Goal: Check status: Check status

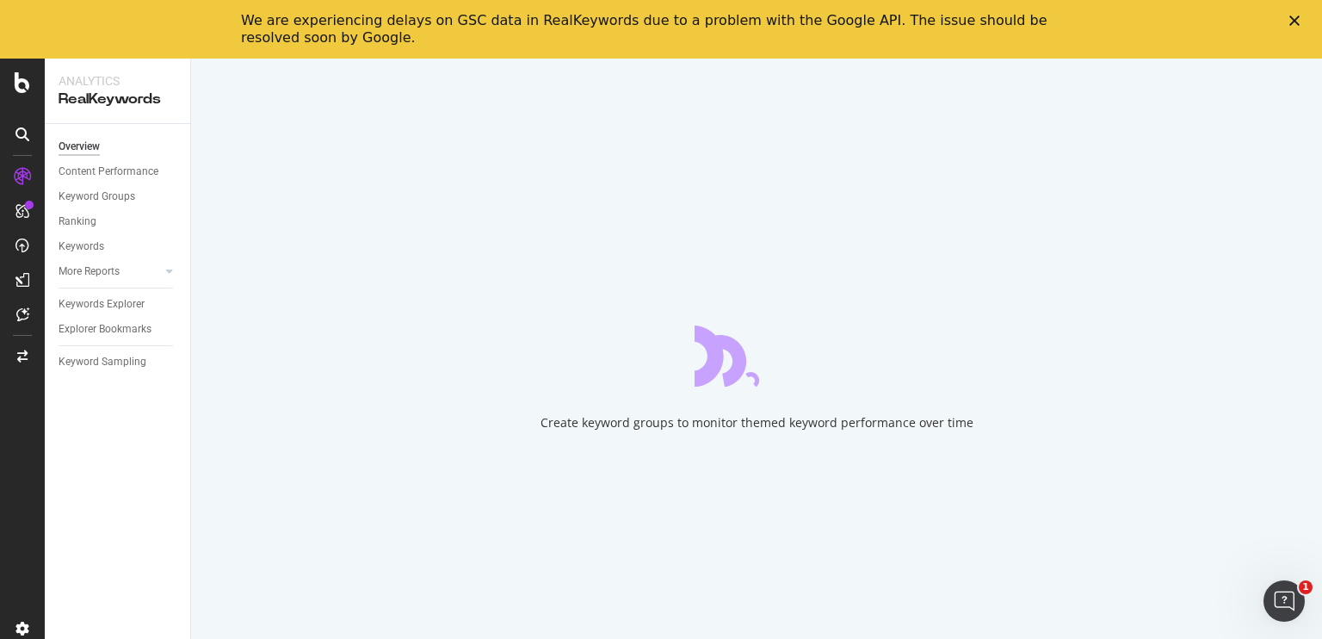
click at [1294, 23] on icon "Close" at bounding box center [1294, 20] width 10 height 10
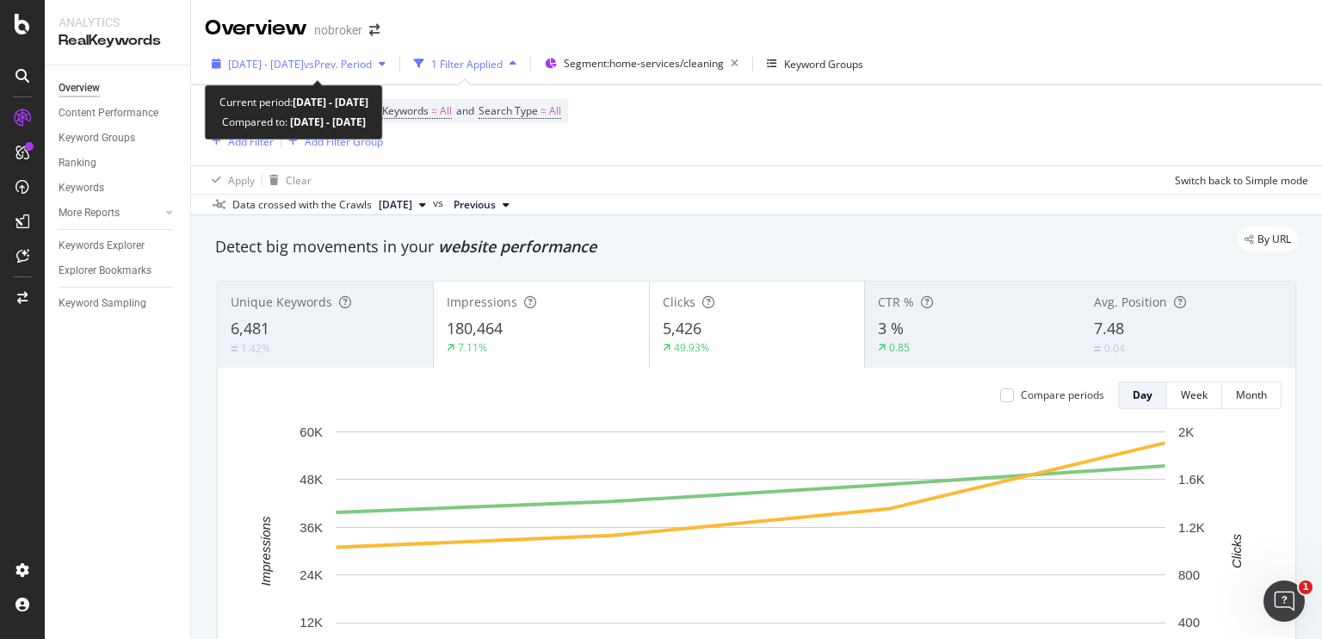
click at [392, 77] on button "[DATE] - [DATE] vs Prev. Period" at bounding box center [299, 64] width 188 height 28
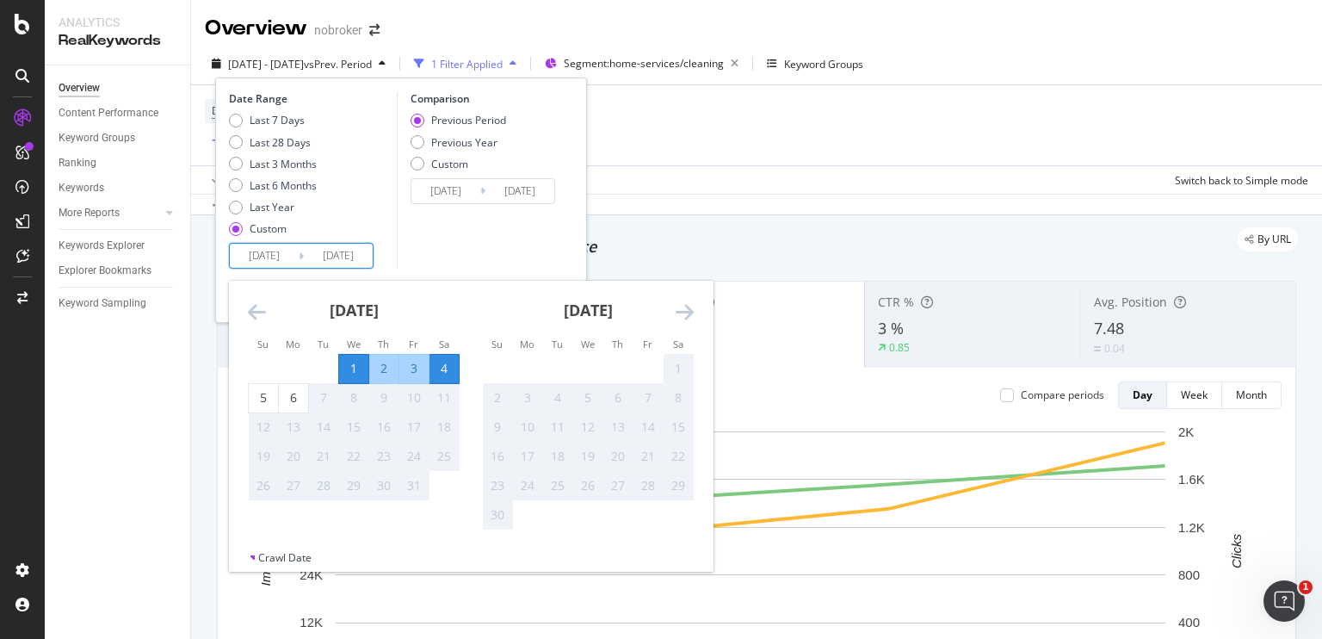
click at [331, 250] on input "[DATE]" at bounding box center [338, 256] width 69 height 24
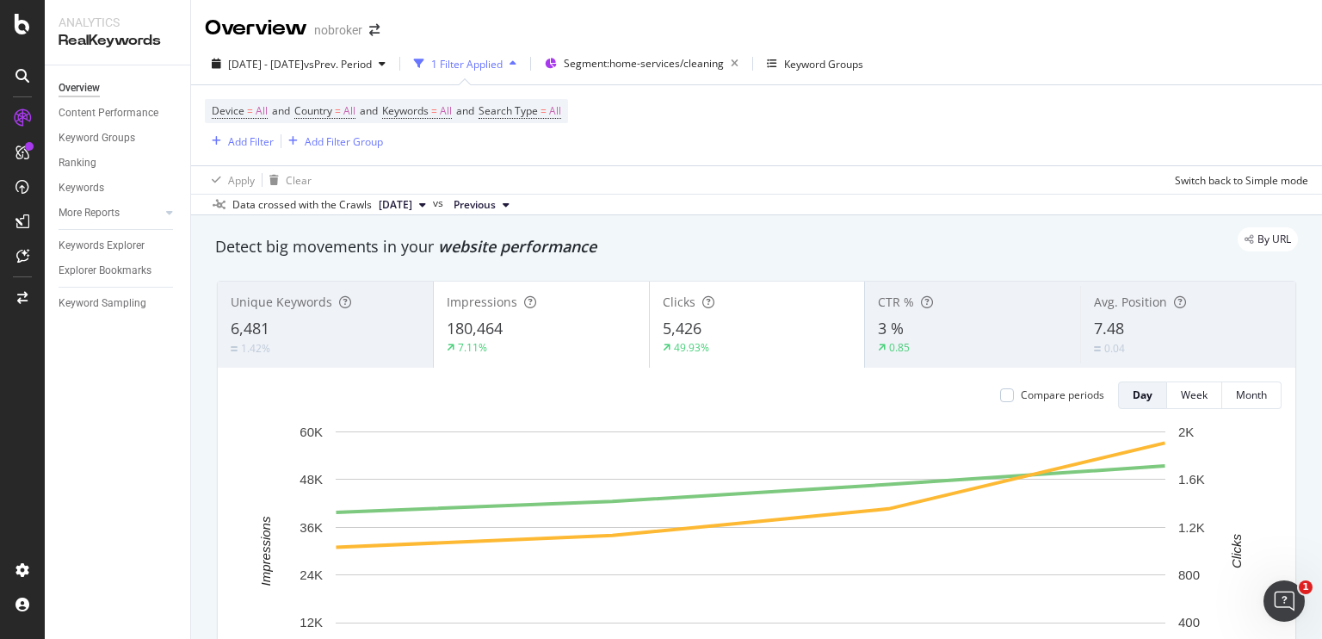
click at [673, 134] on div "Device = All and Country = All and Keywords = All and Search Type = All Add Fil…" at bounding box center [756, 125] width 1103 height 80
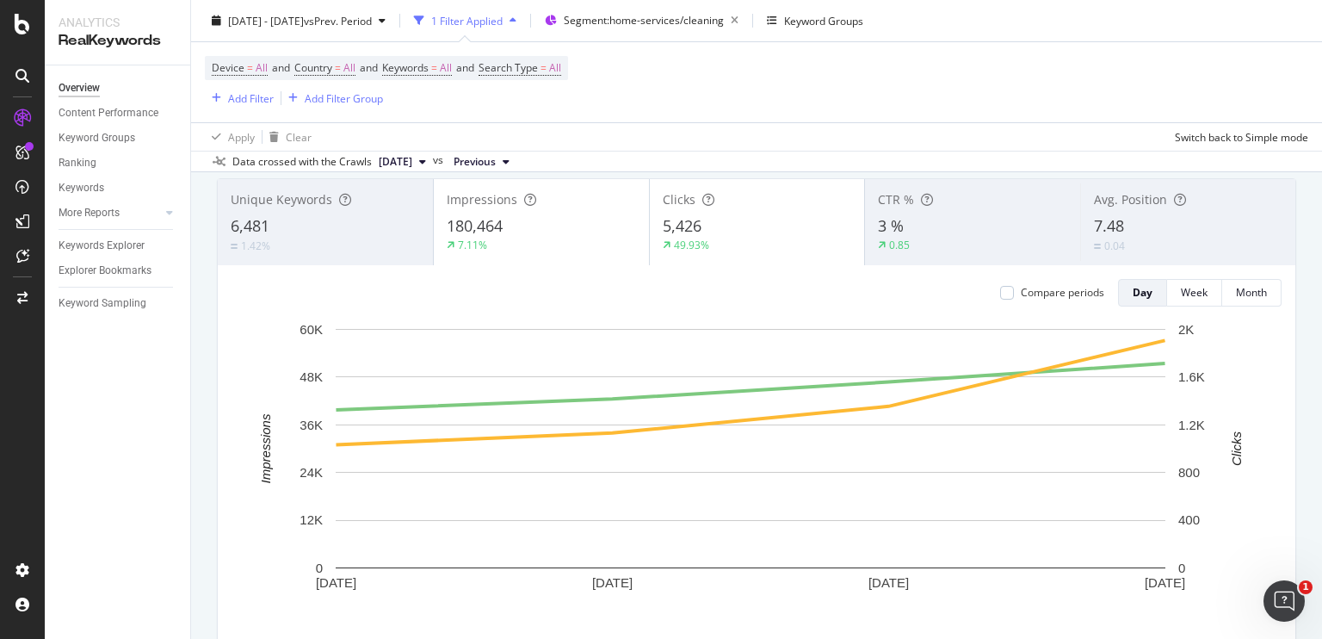
scroll to position [103, 0]
